Goal: Task Accomplishment & Management: Manage account settings

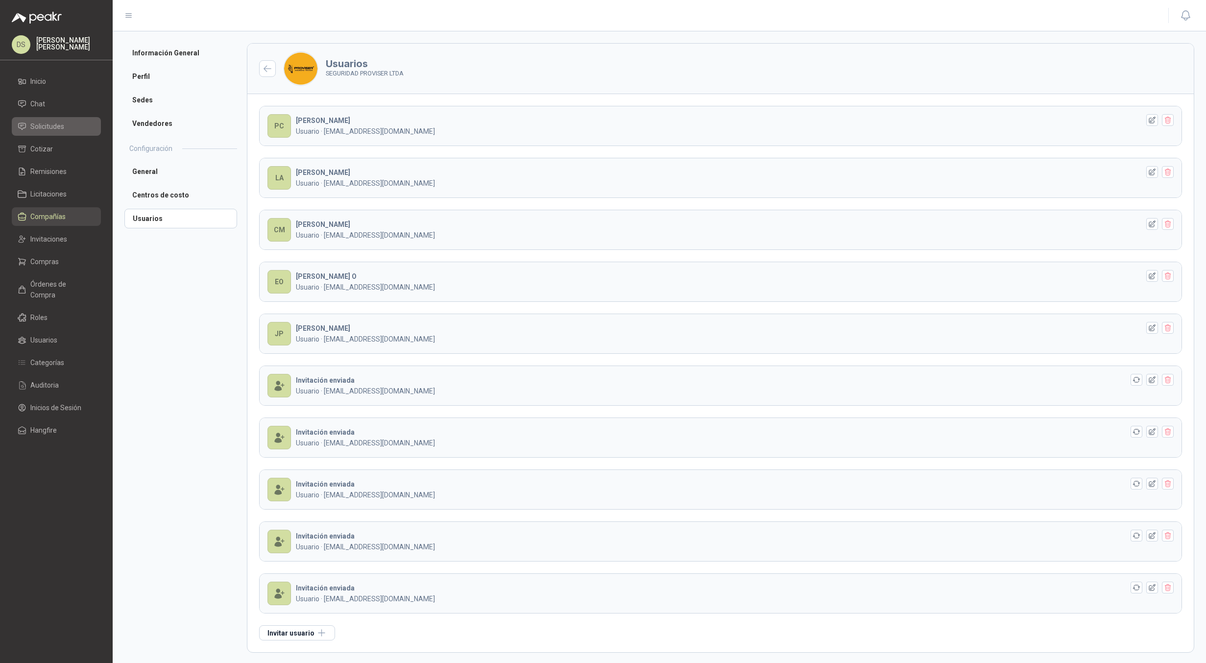
click at [58, 128] on span "Solicitudes" at bounding box center [47, 126] width 34 height 11
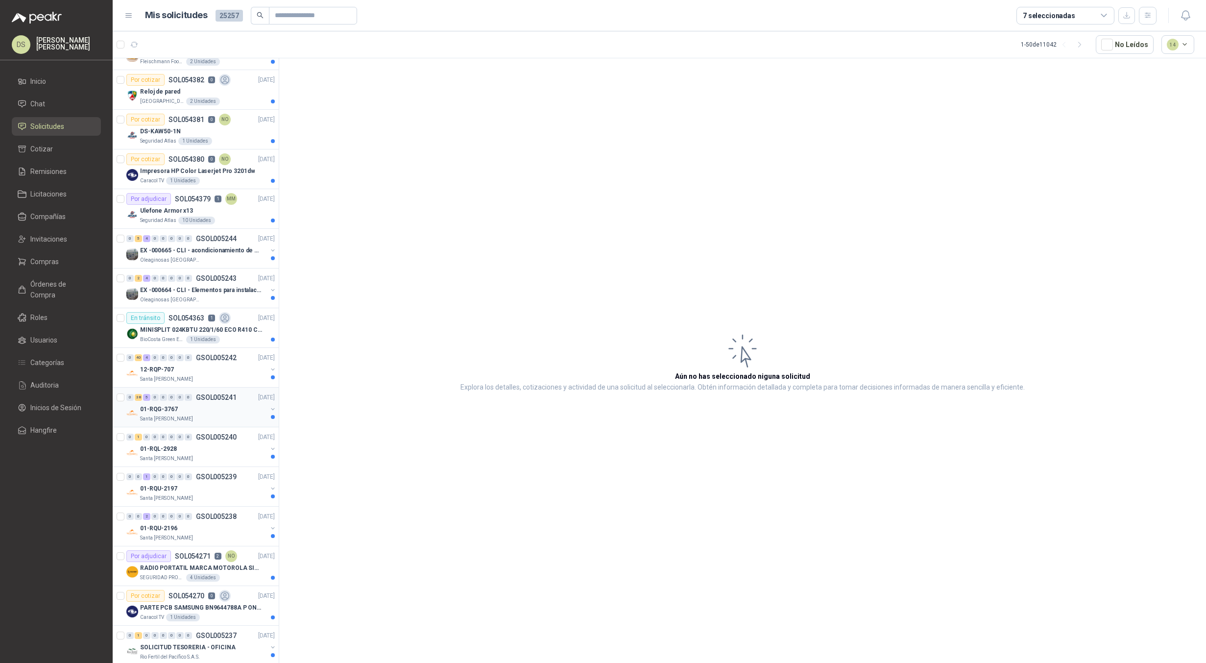
scroll to position [539, 0]
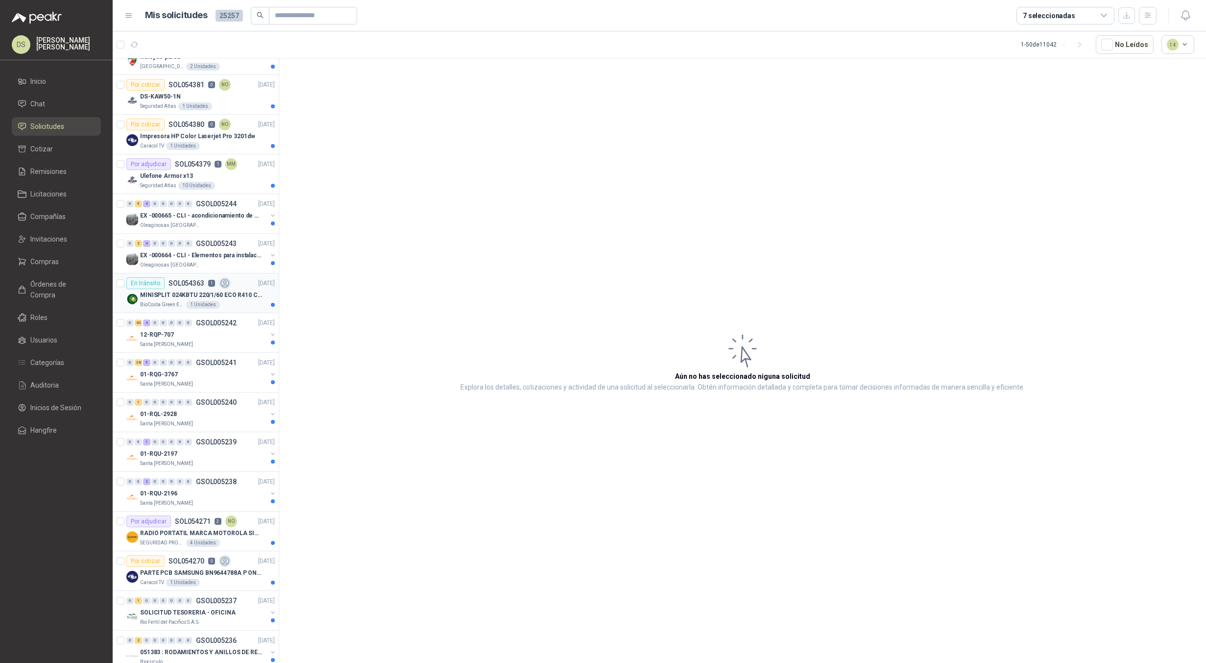
click at [168, 274] on article "En tránsito SOL054363 1 [DATE] MINISPLIT 024KBTU 220/1/60 ECO R410 C/FR BioCost…" at bounding box center [196, 293] width 166 height 40
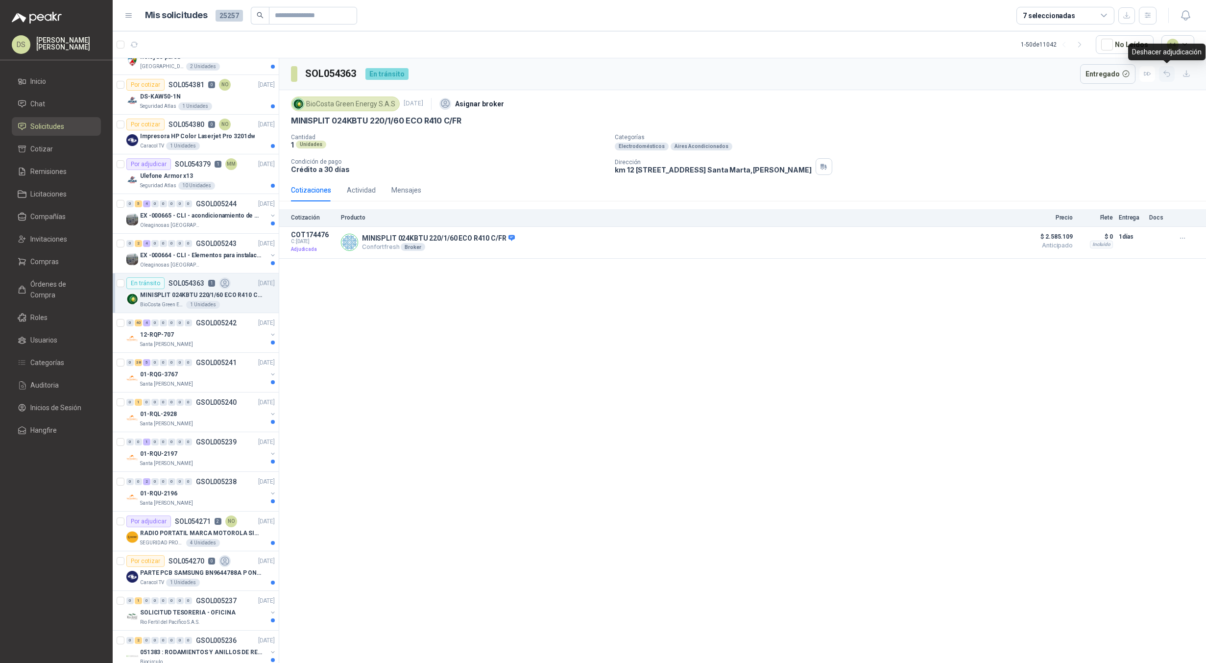
click at [1168, 73] on icon "button" at bounding box center [1166, 74] width 8 height 8
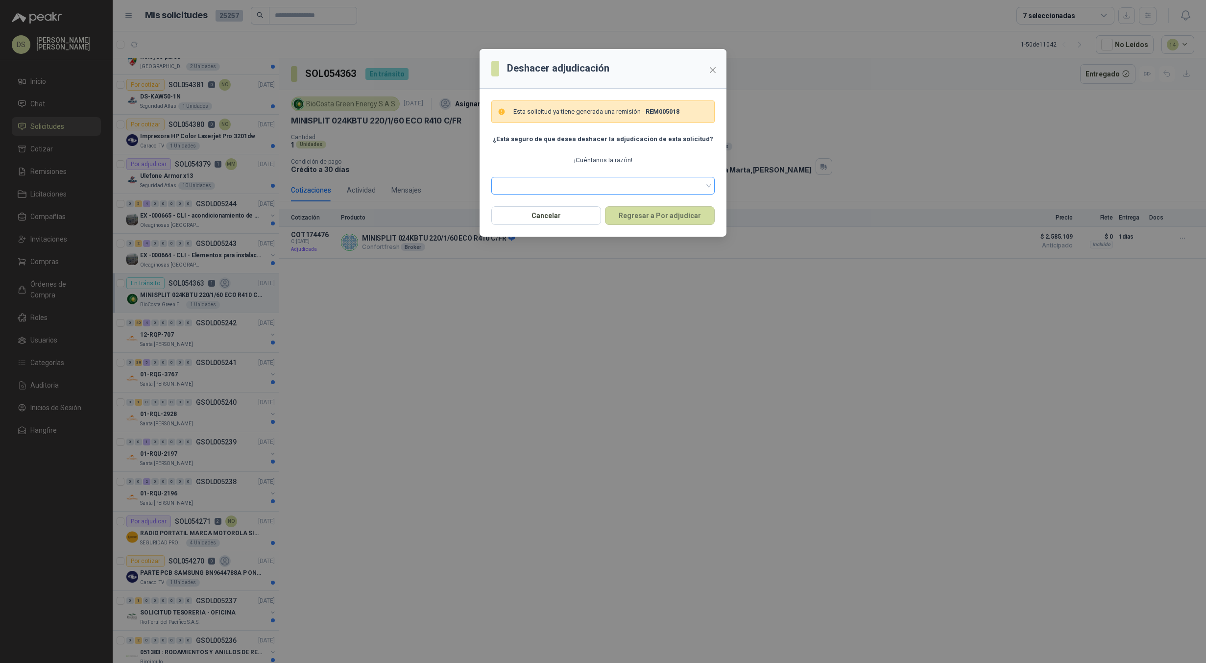
click at [673, 181] on span at bounding box center [603, 185] width 212 height 15
click at [549, 204] on div "Proveedor no tiene inventario" at bounding box center [603, 206] width 208 height 11
click at [717, 71] on span "Close" at bounding box center [713, 70] width 16 height 8
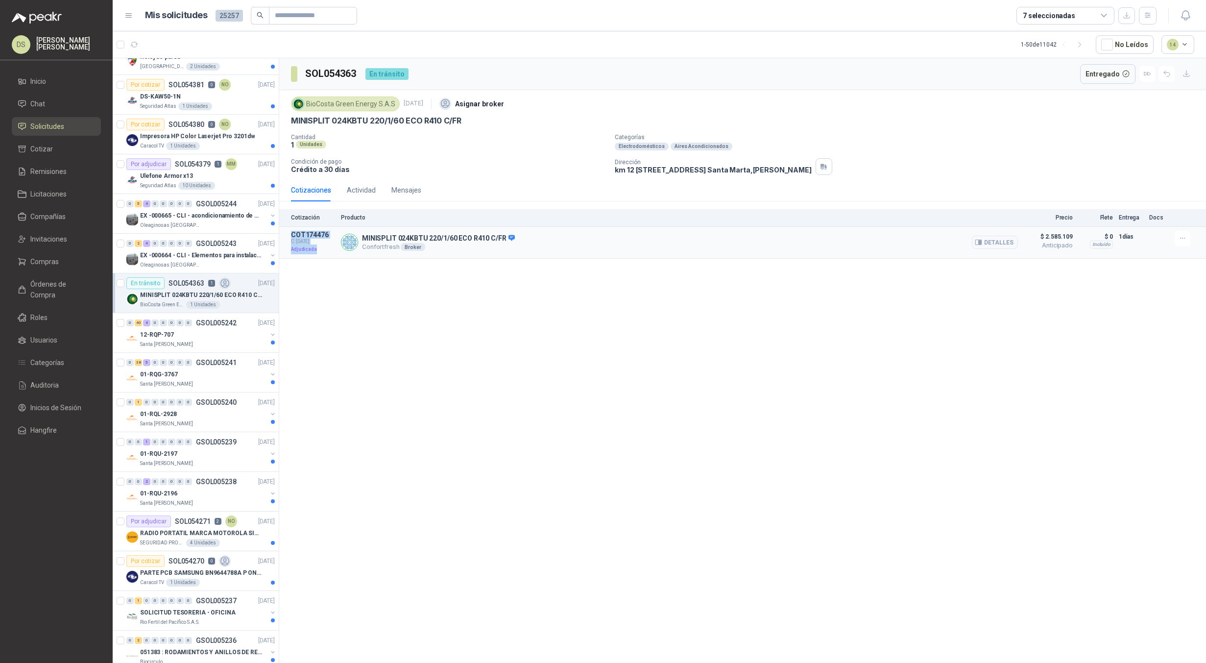
drag, startPoint x: 315, startPoint y: 252, endPoint x: 292, endPoint y: 234, distance: 29.4
click at [292, 234] on div "COT174476 C: [DATE] Adjudicada" at bounding box center [313, 243] width 44 height 24
click at [1159, 72] on button "button" at bounding box center [1167, 74] width 16 height 16
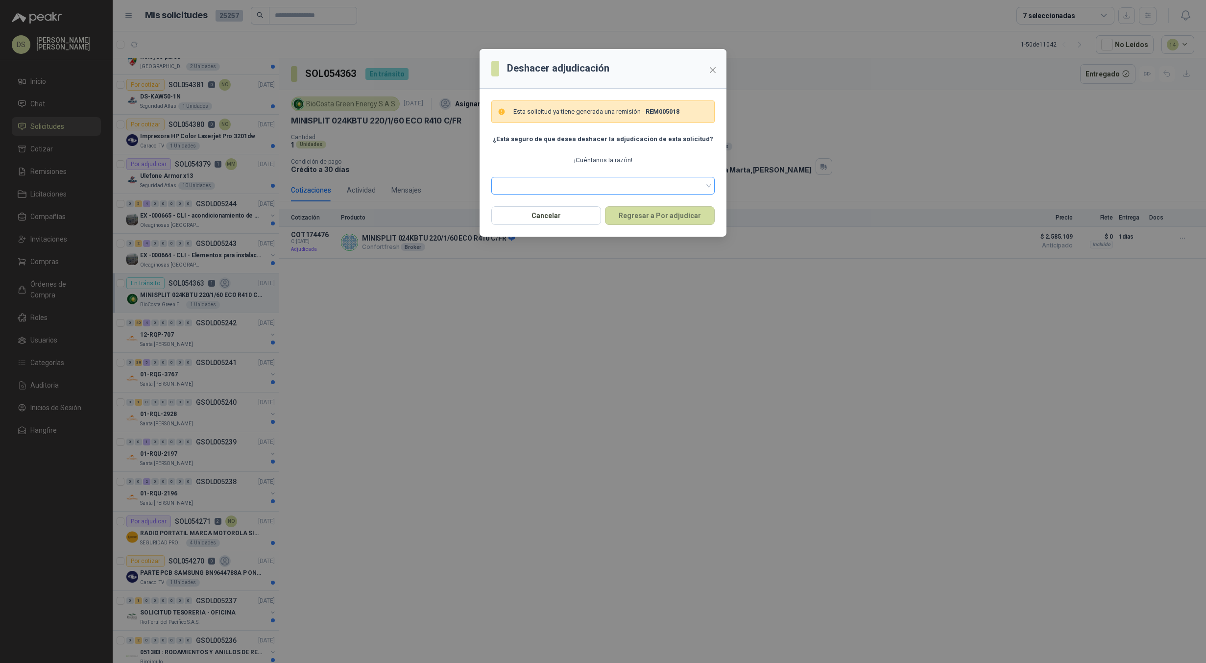
click at [563, 177] on input "search" at bounding box center [603, 184] width 212 height 15
click at [581, 206] on div "Proveedor no tiene inventario" at bounding box center [603, 206] width 208 height 11
click at [569, 185] on span "Proveedor no tiene inventario" at bounding box center [603, 185] width 212 height 15
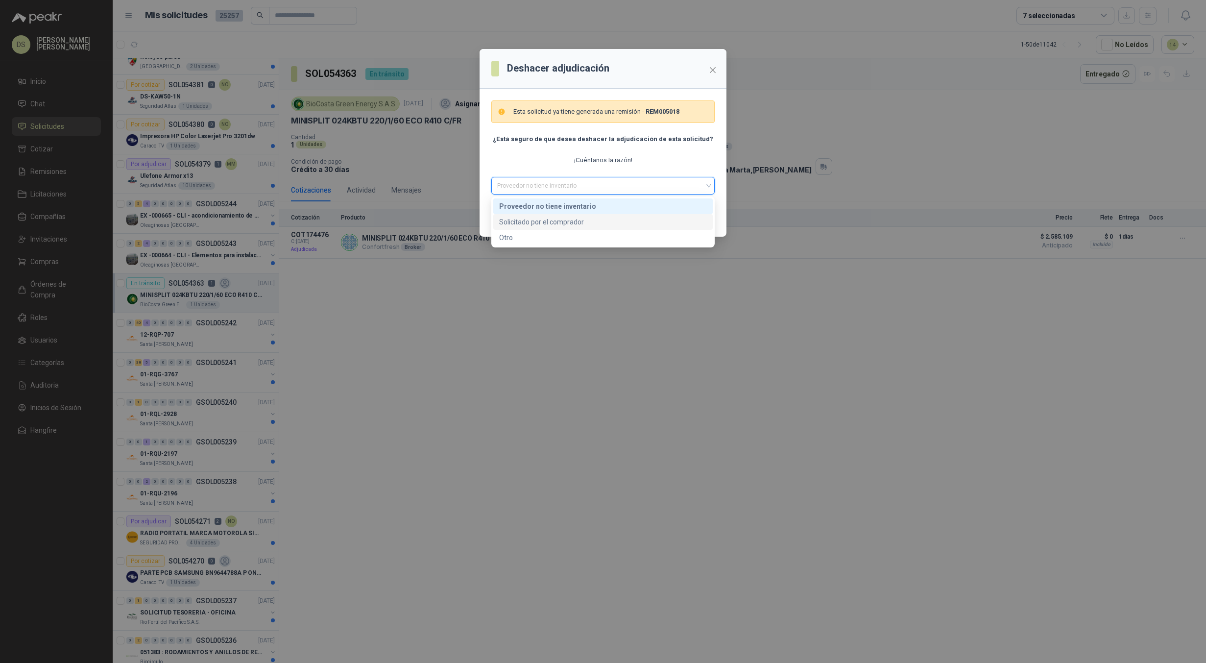
click at [559, 221] on div "Solicitado por el comprador" at bounding box center [603, 221] width 208 height 11
click at [548, 183] on span "Solicitado por el comprador" at bounding box center [603, 185] width 212 height 15
click at [534, 238] on div "Otro" at bounding box center [603, 237] width 208 height 11
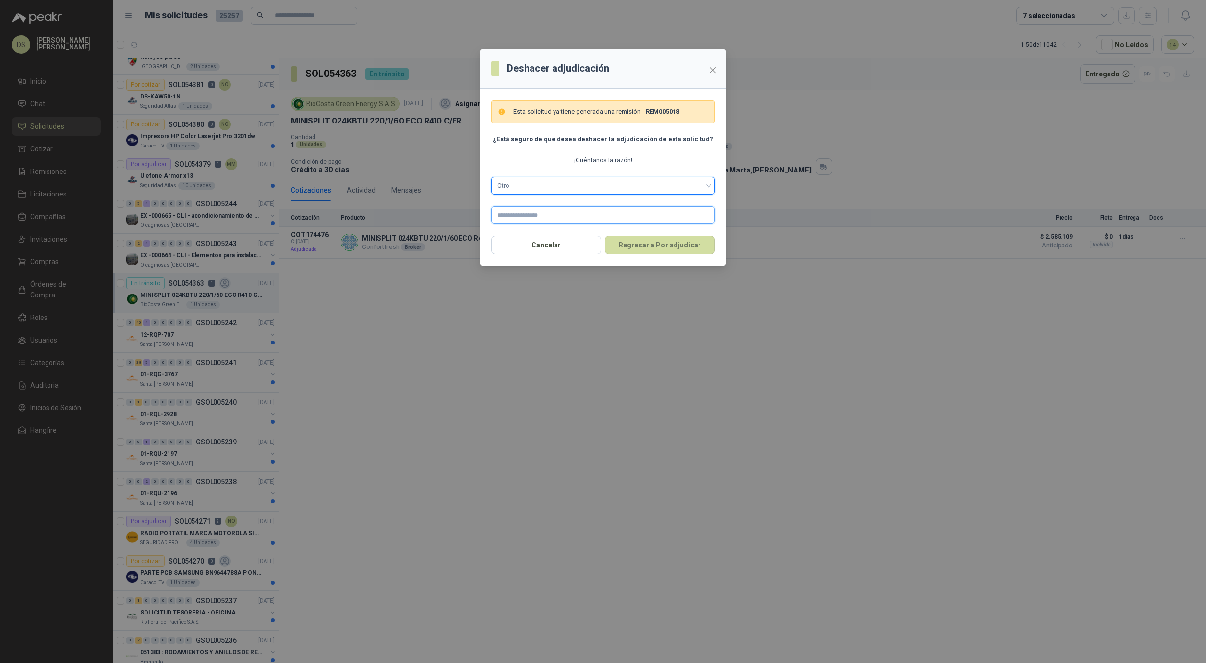
click at [538, 217] on input "text" at bounding box center [602, 215] width 223 height 18
type input "**********"
drag, startPoint x: 582, startPoint y: 218, endPoint x: 421, endPoint y: 212, distance: 161.2
click at [421, 212] on div "**********" at bounding box center [603, 331] width 1206 height 663
